Goal: Use online tool/utility: Utilize a website feature to perform a specific function

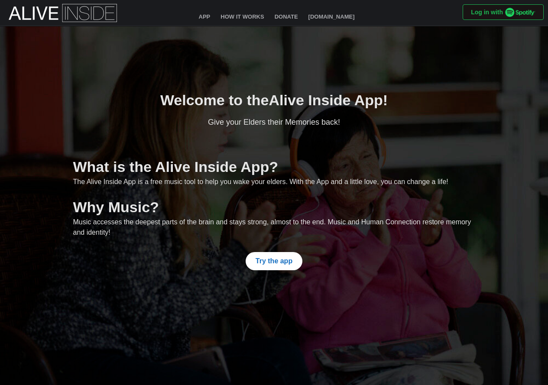
click at [291, 255] on span "Try the app" at bounding box center [274, 261] width 37 height 17
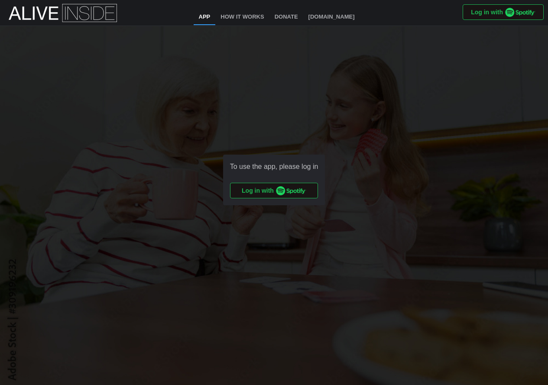
click at [290, 189] on img "button" at bounding box center [291, 190] width 30 height 9
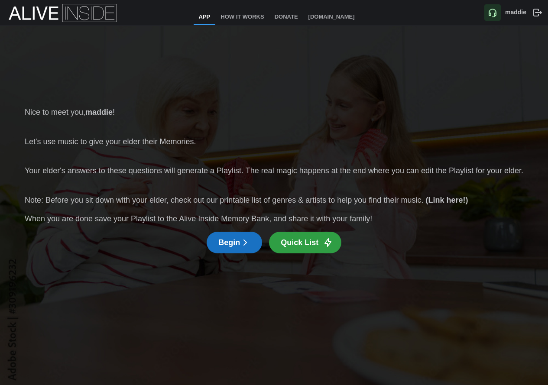
click at [238, 243] on span "Begin" at bounding box center [234, 242] width 32 height 21
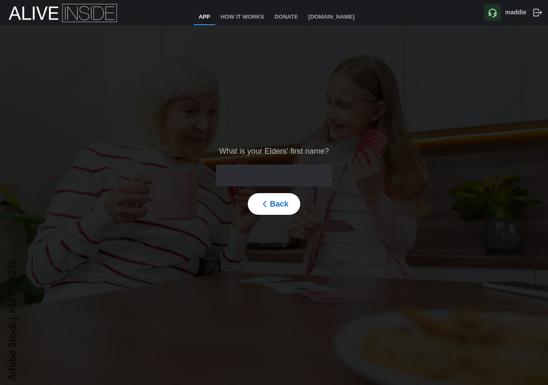
click at [251, 173] on input "text" at bounding box center [274, 176] width 116 height 22
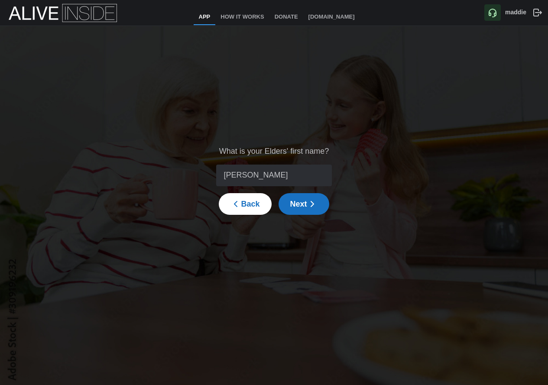
type input "Minnie"
click at [315, 208] on icon "button" at bounding box center [312, 204] width 10 height 10
click at [326, 181] on icon "button" at bounding box center [329, 181] width 8 height 8
click at [326, 178] on icon "button" at bounding box center [329, 181] width 8 height 8
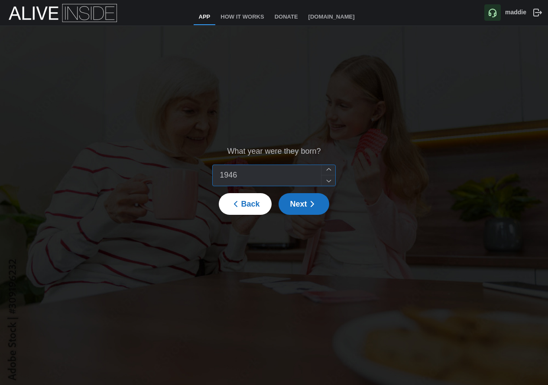
click at [326, 178] on icon "button" at bounding box center [329, 181] width 8 height 8
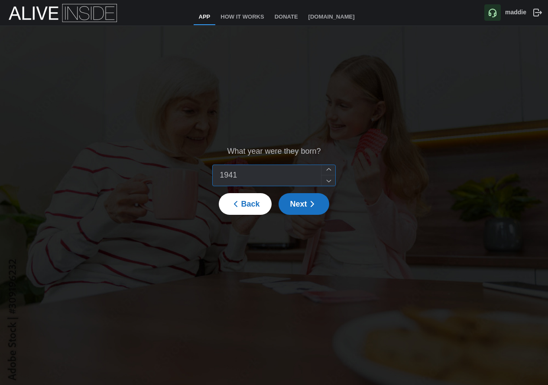
click at [326, 178] on icon "button" at bounding box center [329, 181] width 8 height 8
click at [326, 179] on icon "button" at bounding box center [329, 181] width 8 height 8
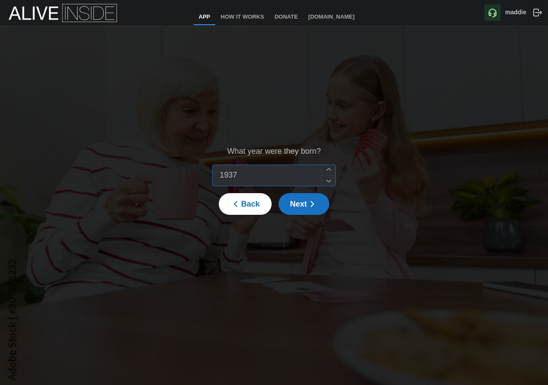
type input "1936"
click at [326, 179] on icon "button" at bounding box center [329, 181] width 8 height 8
click at [303, 205] on span "Next" at bounding box center [303, 204] width 27 height 21
click at [300, 175] on input "search" at bounding box center [268, 175] width 101 height 21
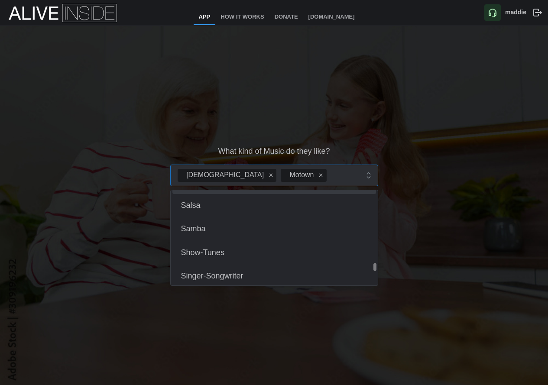
scroll to position [1040, 0]
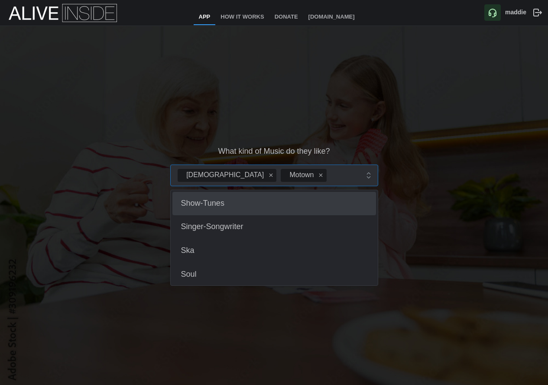
type input "r"
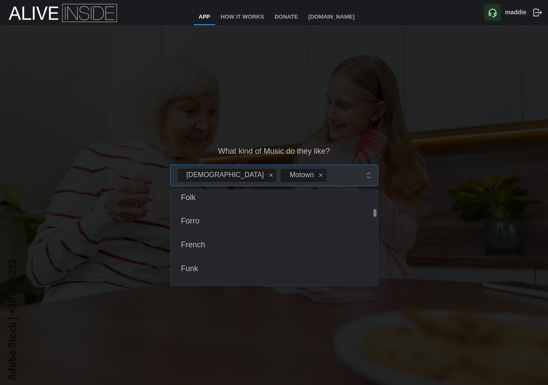
scroll to position [260, 0]
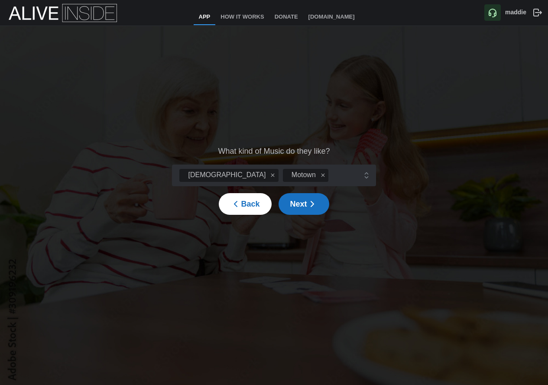
click at [330, 135] on div "What kind of Music do they like? Gospel Motown Back Next" at bounding box center [274, 180] width 548 height 308
click at [306, 211] on span "Next" at bounding box center [303, 204] width 27 height 21
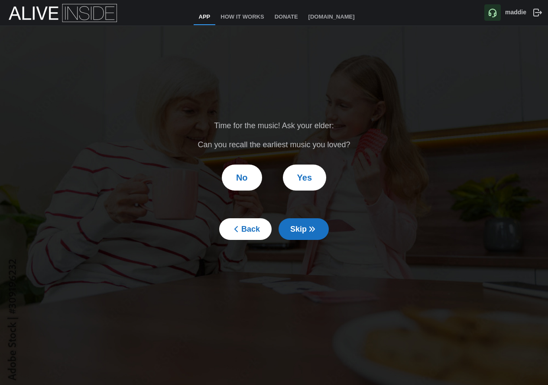
click at [298, 179] on button "Yes" at bounding box center [304, 178] width 43 height 26
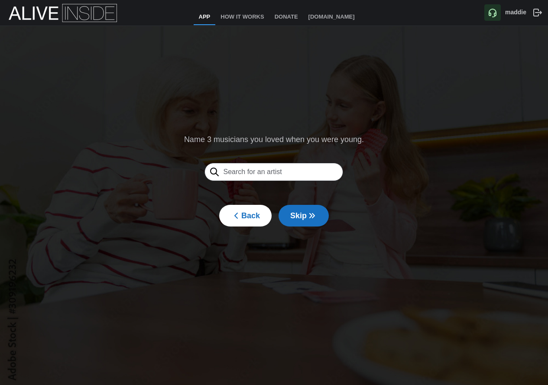
click at [247, 217] on span "Back" at bounding box center [245, 215] width 29 height 21
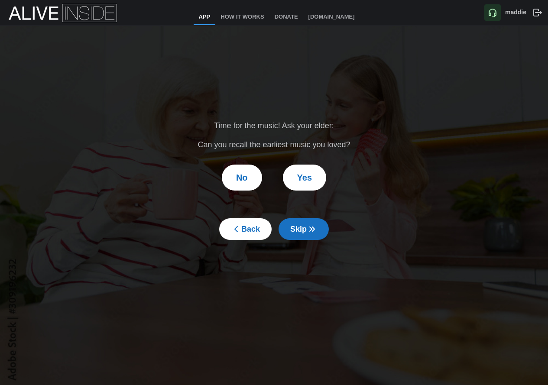
click at [243, 169] on span "No" at bounding box center [242, 177] width 12 height 25
